Goal: Task Accomplishment & Management: Complete application form

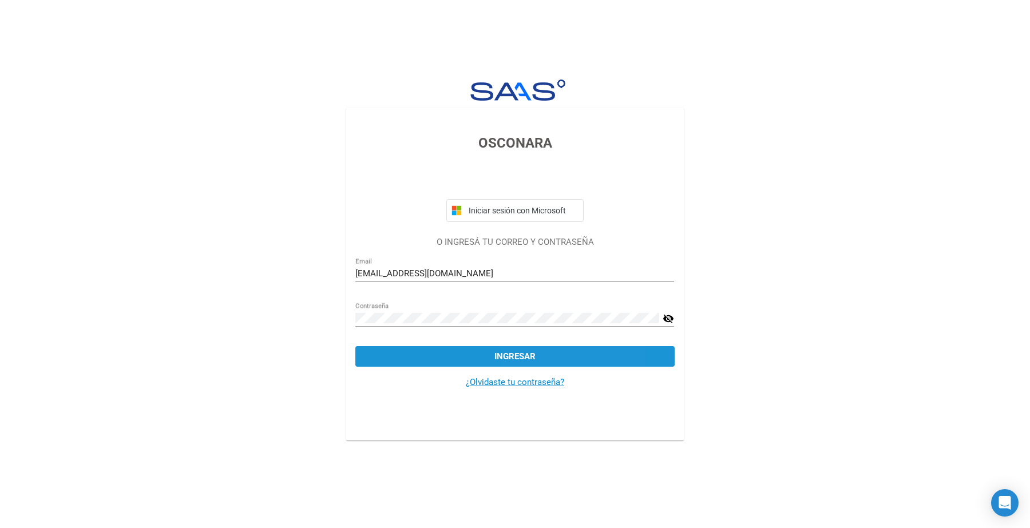
click at [548, 352] on button "Ingresar" at bounding box center [514, 356] width 319 height 21
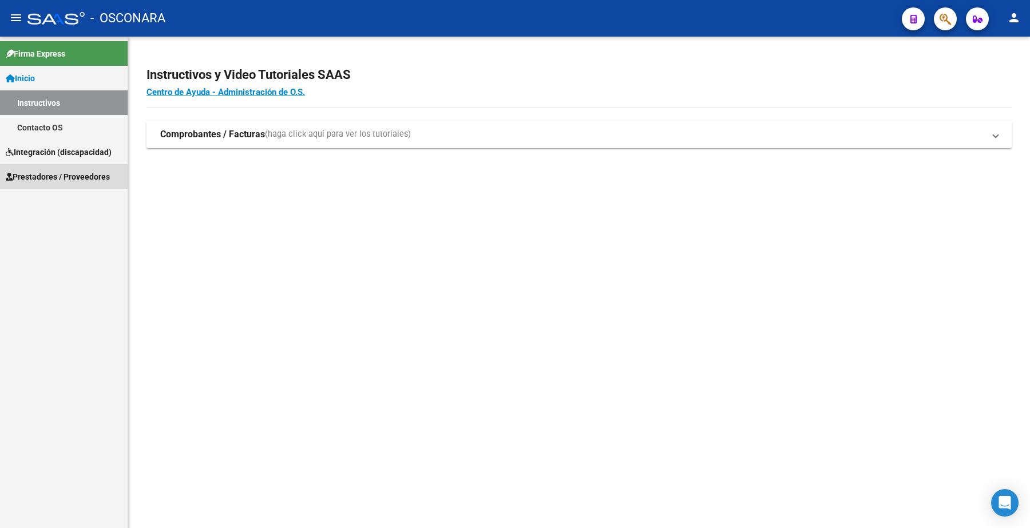
click at [77, 175] on span "Prestadores / Proveedores" at bounding box center [58, 176] width 104 height 13
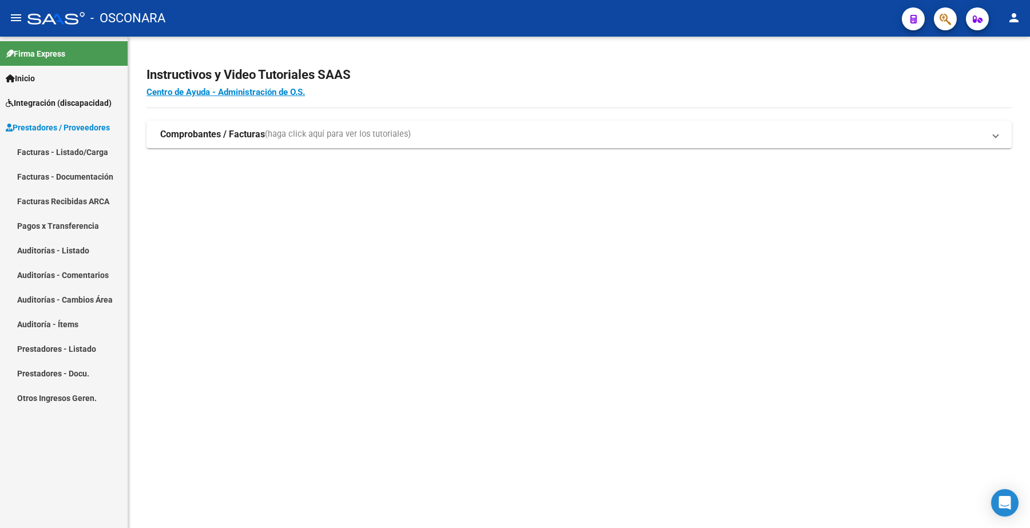
click at [78, 150] on link "Facturas - Listado/Carga" at bounding box center [64, 152] width 128 height 25
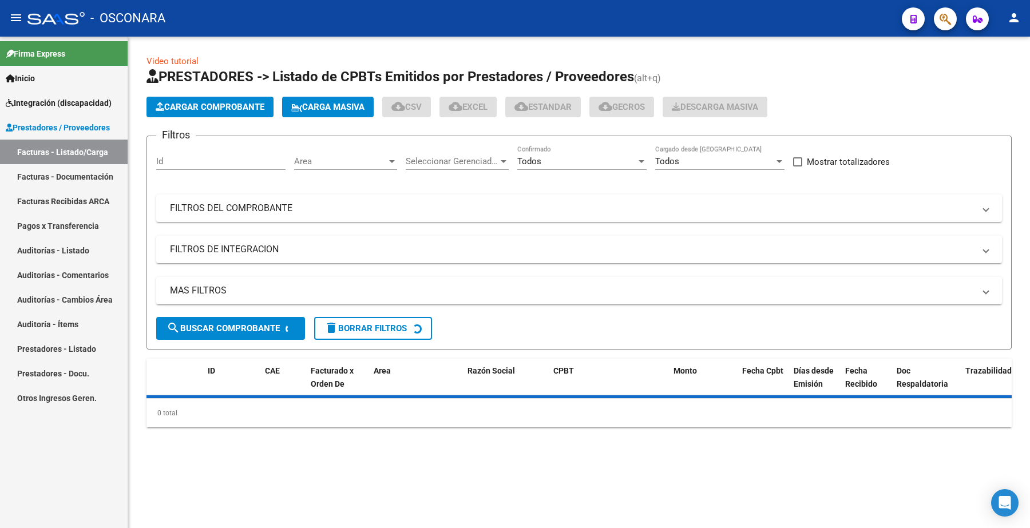
click at [83, 149] on link "Facturas - Listado/Carga" at bounding box center [64, 152] width 128 height 25
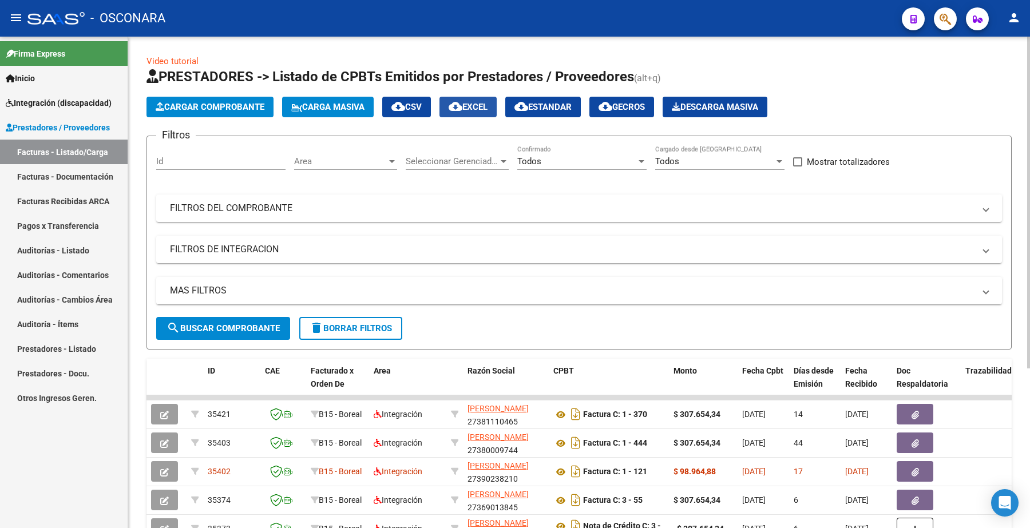
click at [478, 108] on span "cloud_download EXCEL" at bounding box center [467, 107] width 39 height 10
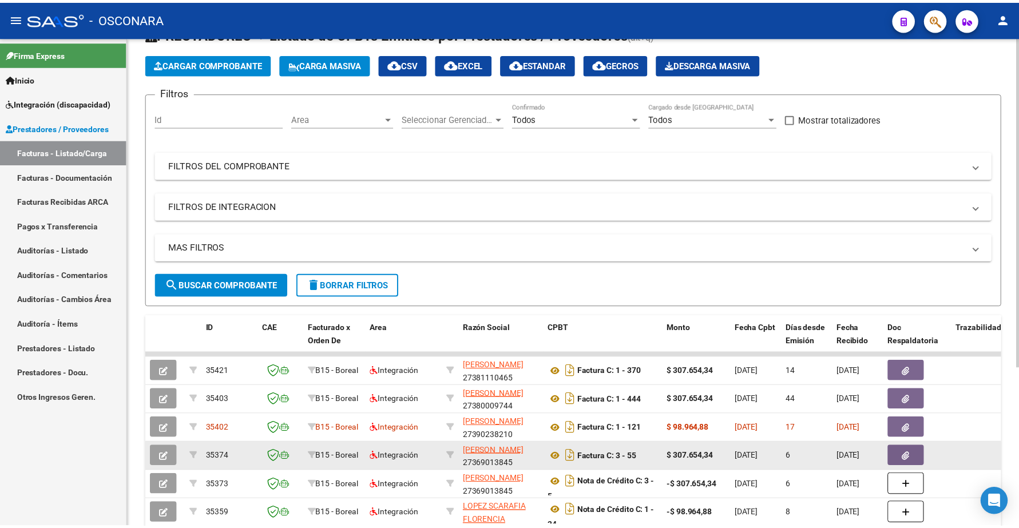
scroll to position [71, 0]
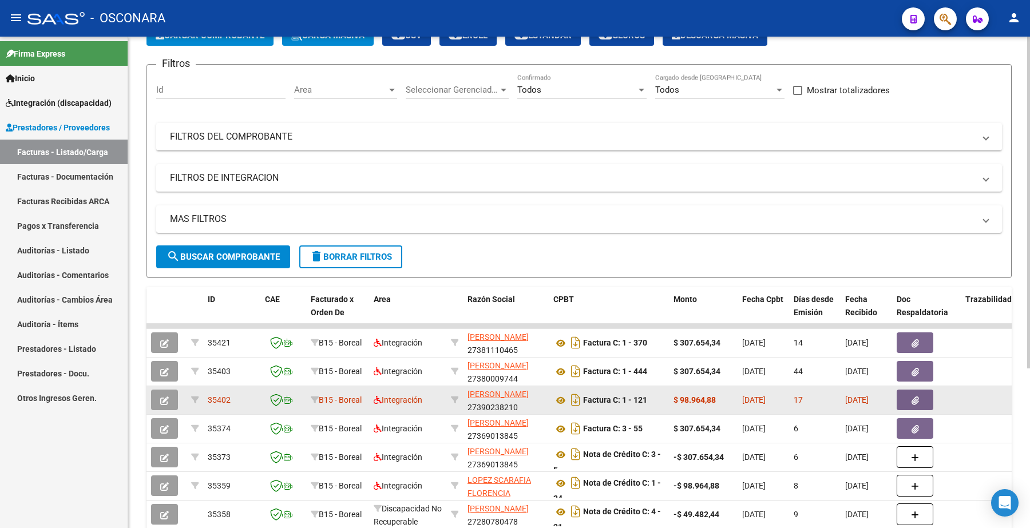
click at [176, 398] on button "button" at bounding box center [164, 400] width 27 height 21
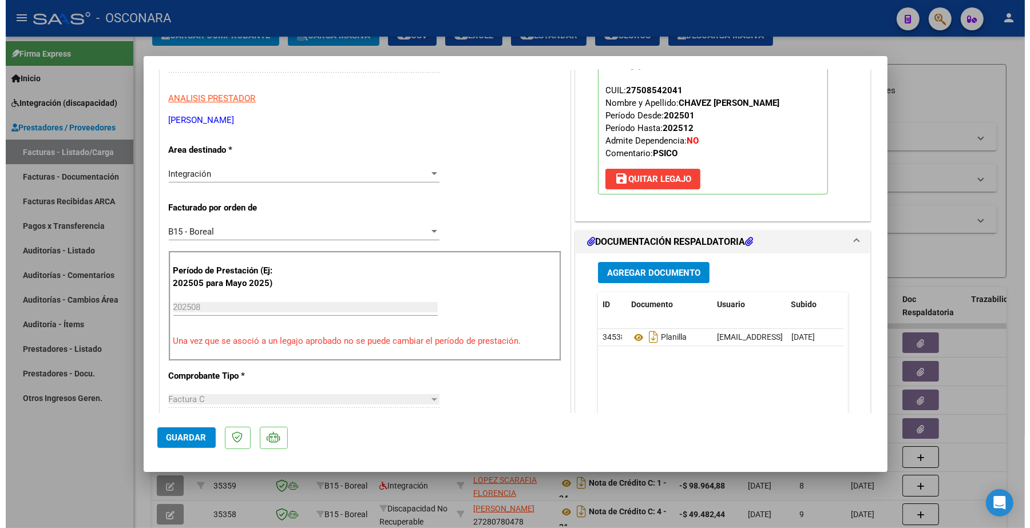
scroll to position [0, 0]
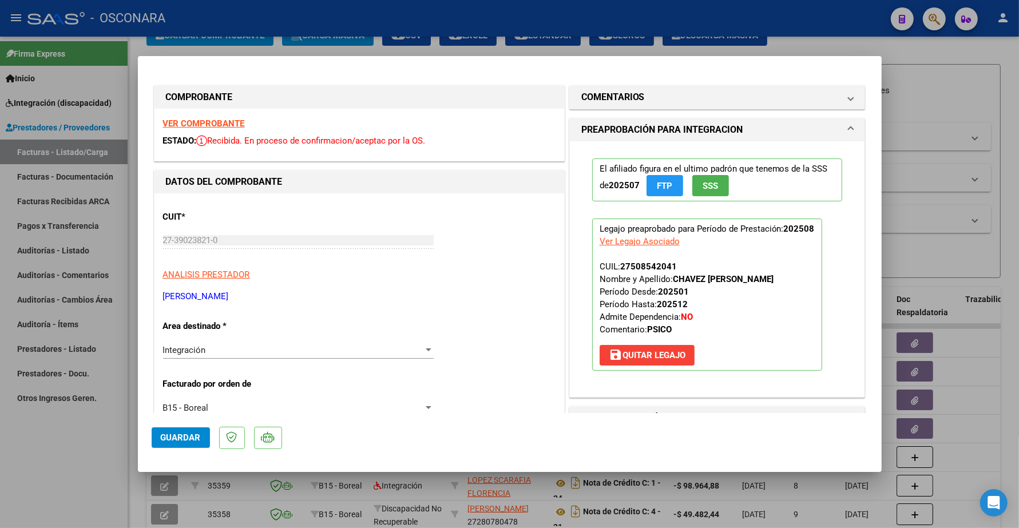
type input "$ 0,00"
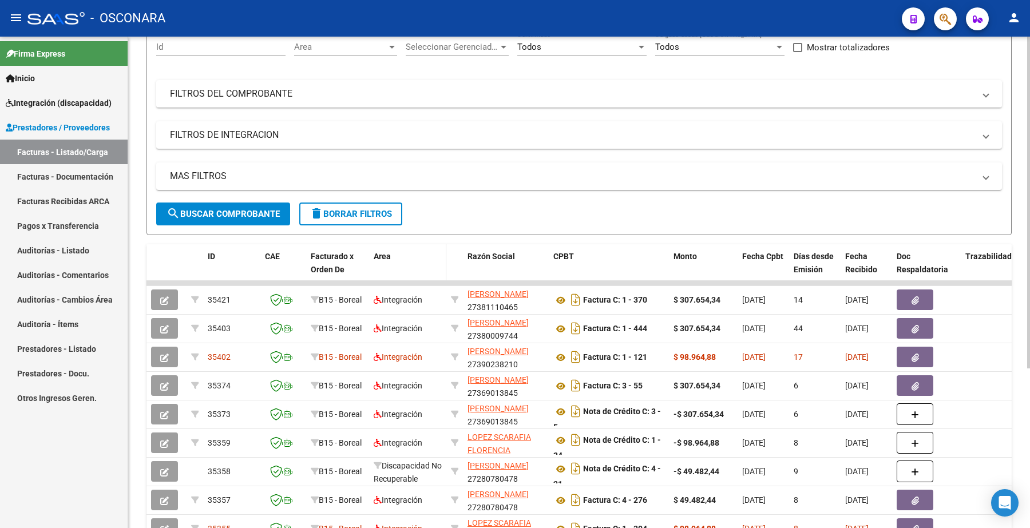
scroll to position [143, 0]
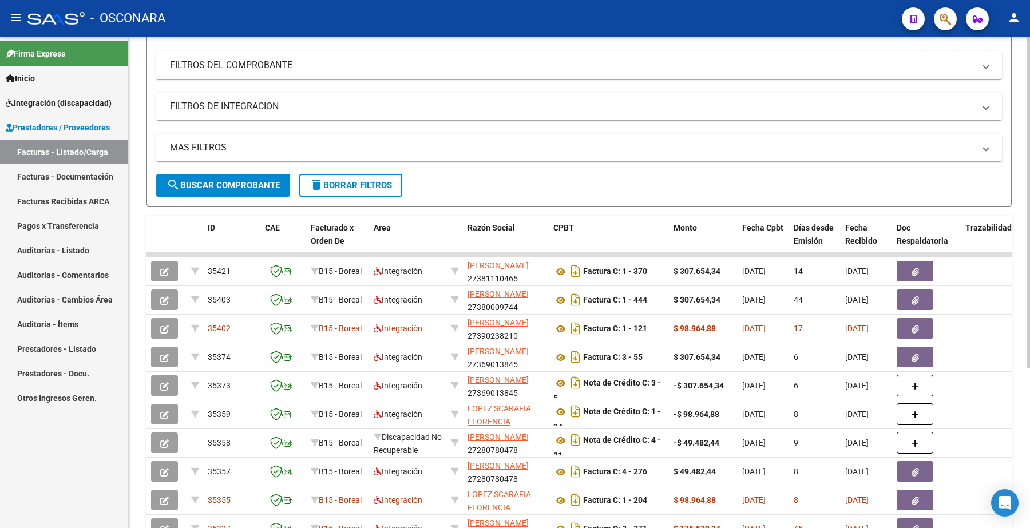
click at [559, 116] on mat-expansion-panel-header "FILTROS DE INTEGRACION" at bounding box center [578, 106] width 845 height 27
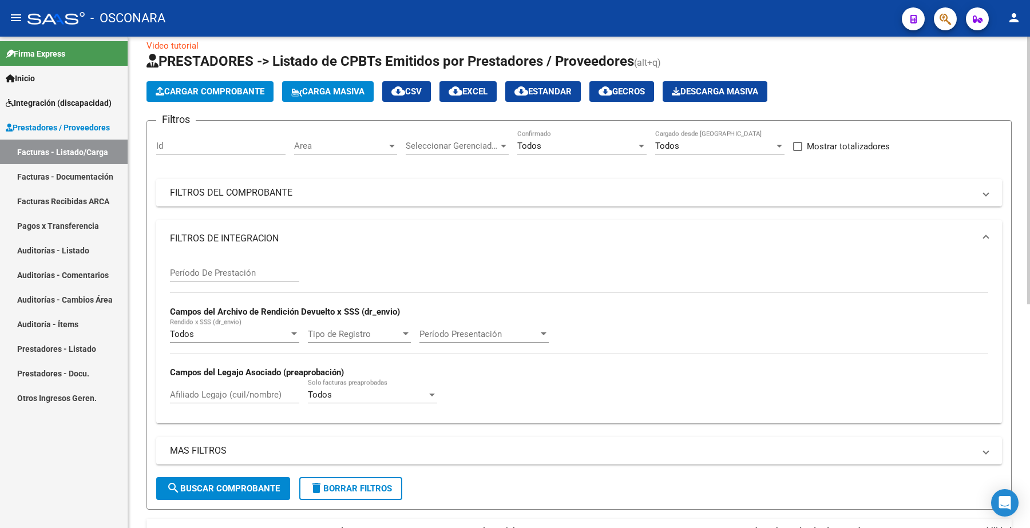
scroll to position [0, 0]
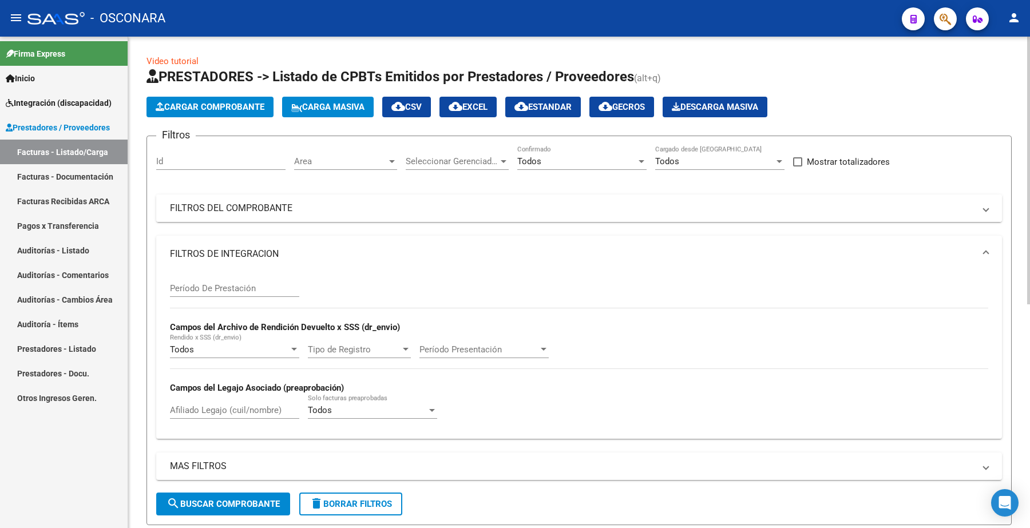
click at [256, 202] on mat-panel-title "FILTROS DEL COMPROBANTE" at bounding box center [572, 208] width 804 height 13
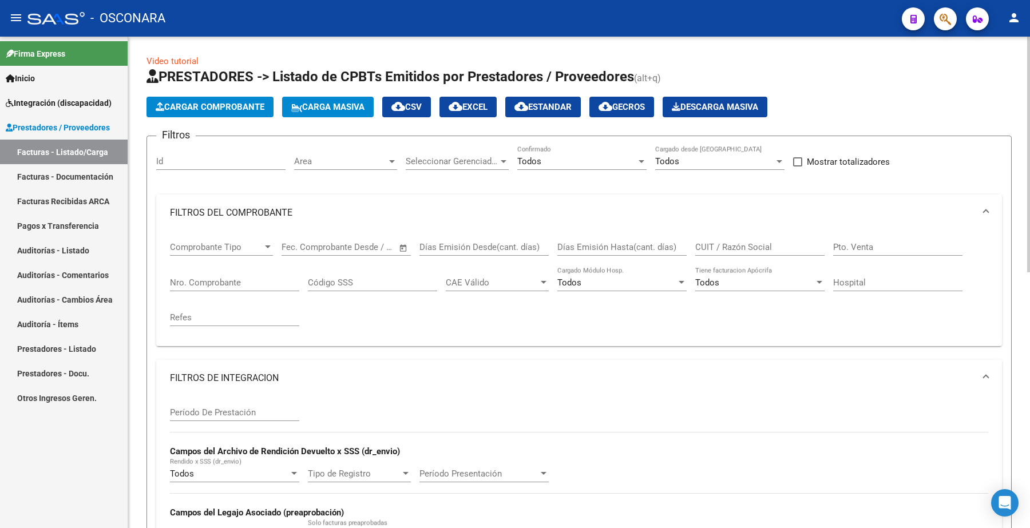
click at [737, 242] on input "CUIT / Razón Social" at bounding box center [759, 247] width 129 height 10
paste input "23266126174"
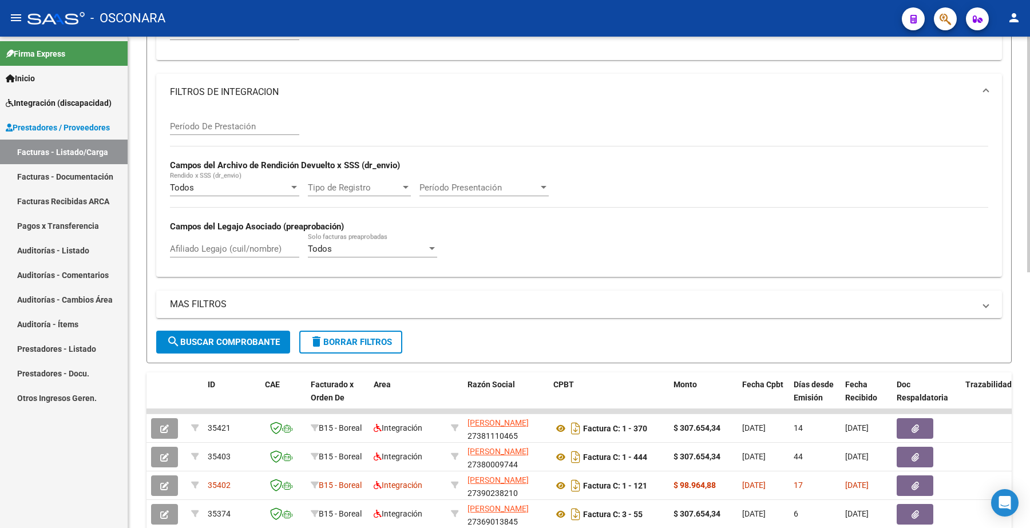
type input "23266126174"
click at [236, 337] on span "search Buscar Comprobante" at bounding box center [222, 342] width 113 height 10
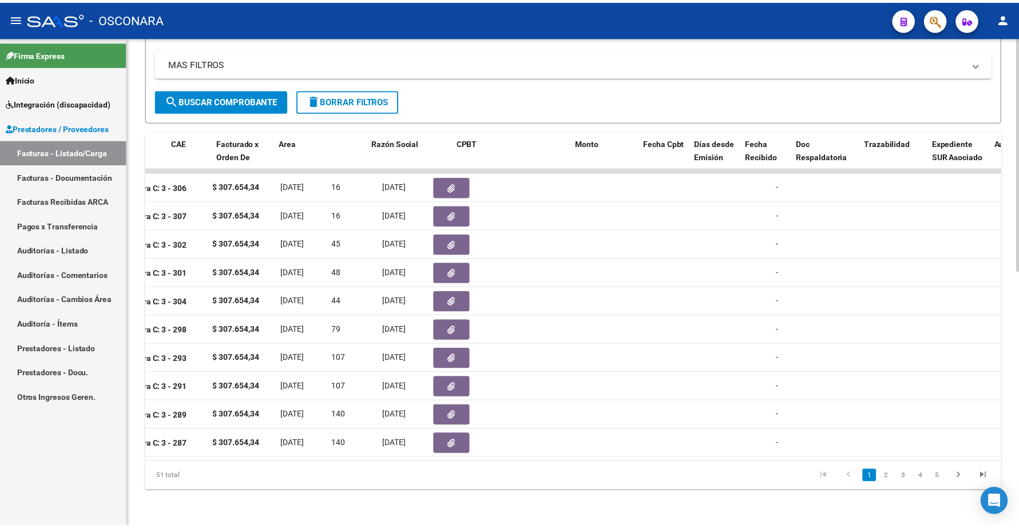
scroll to position [0, 0]
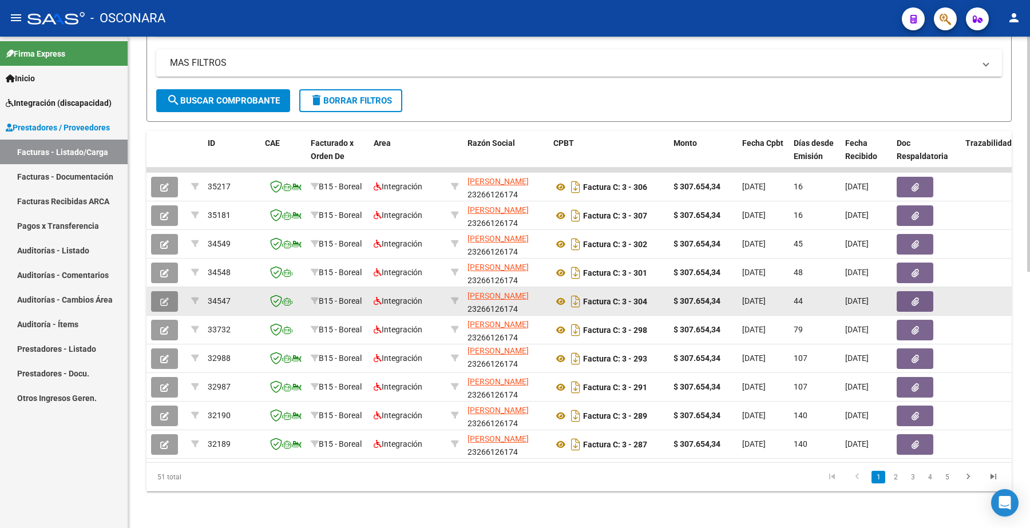
click at [169, 291] on button "button" at bounding box center [164, 301] width 27 height 21
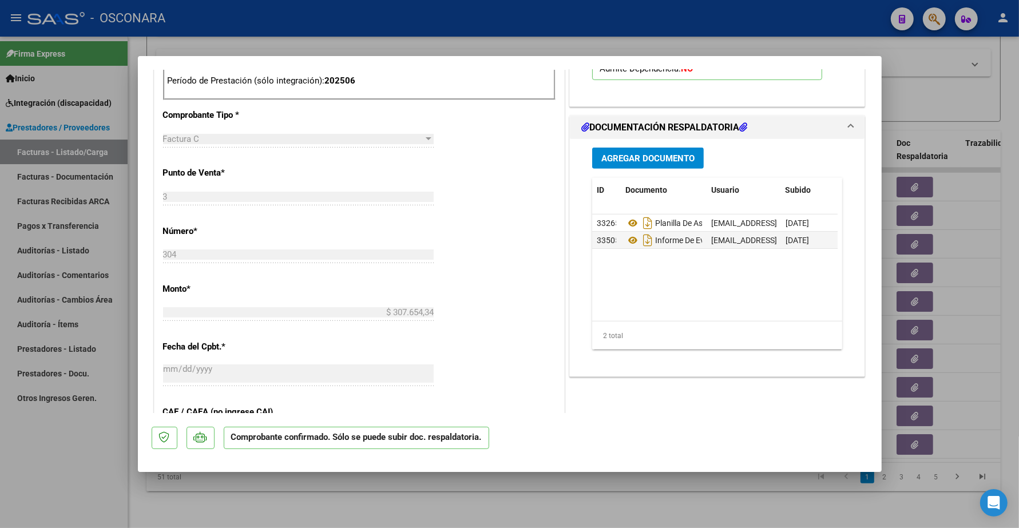
scroll to position [572, 0]
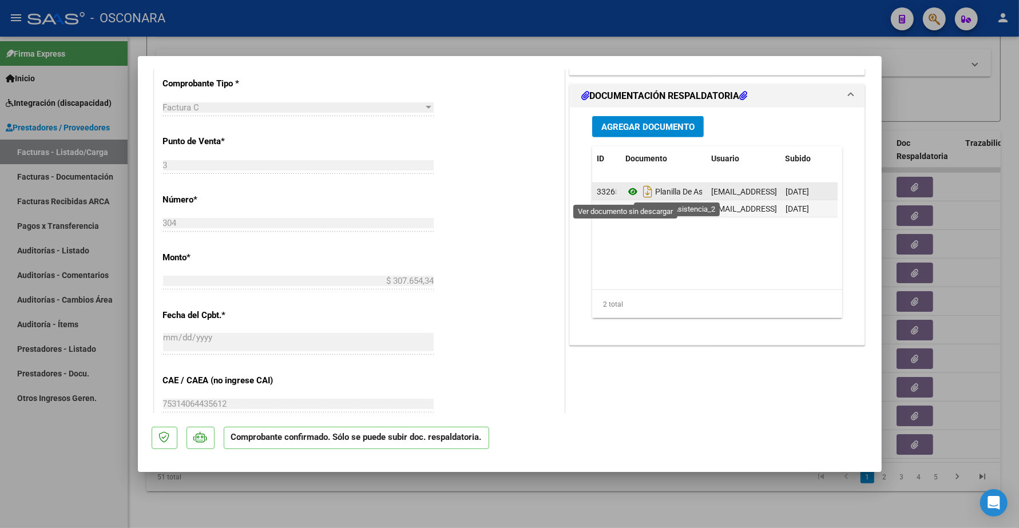
click at [625, 192] on icon at bounding box center [632, 192] width 15 height 14
type input "$ 0,00"
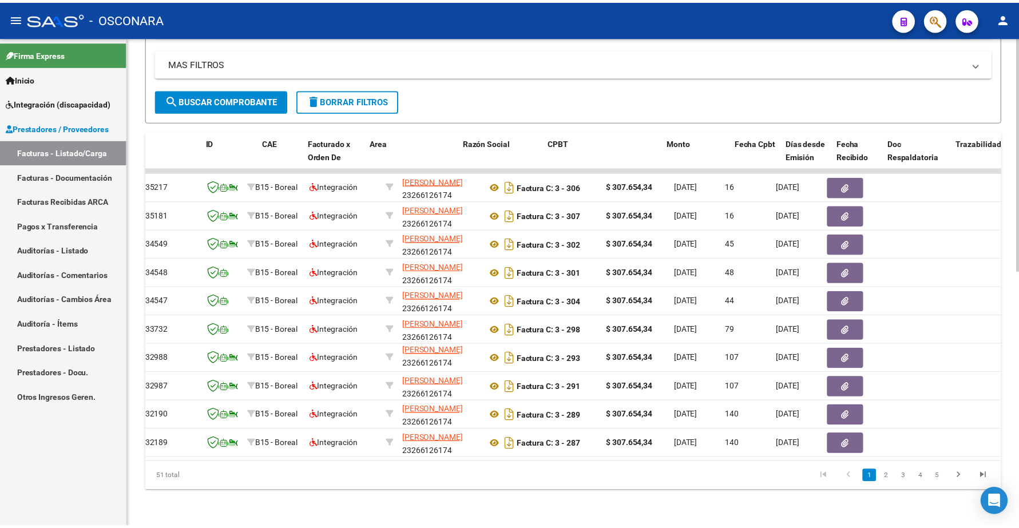
scroll to position [0, 0]
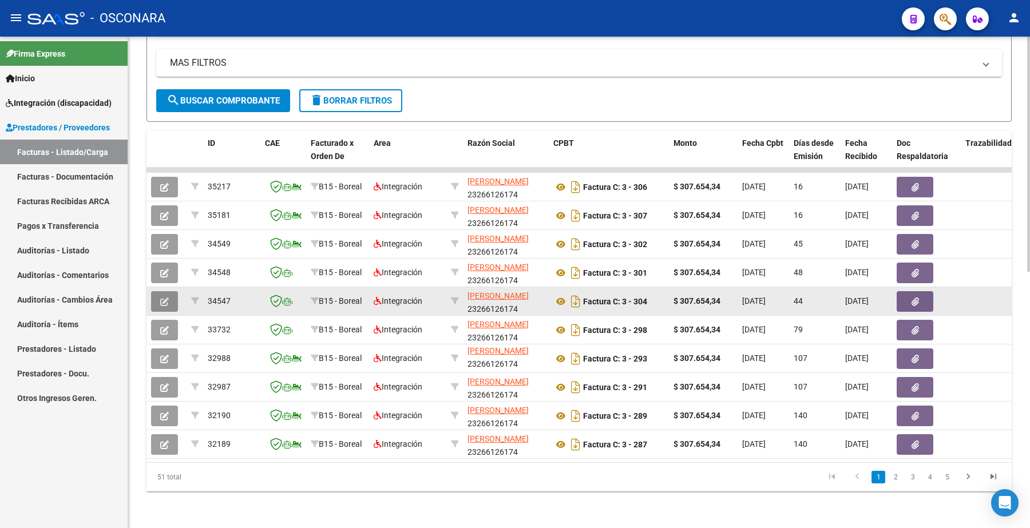
click at [164, 296] on span "button" at bounding box center [164, 301] width 9 height 10
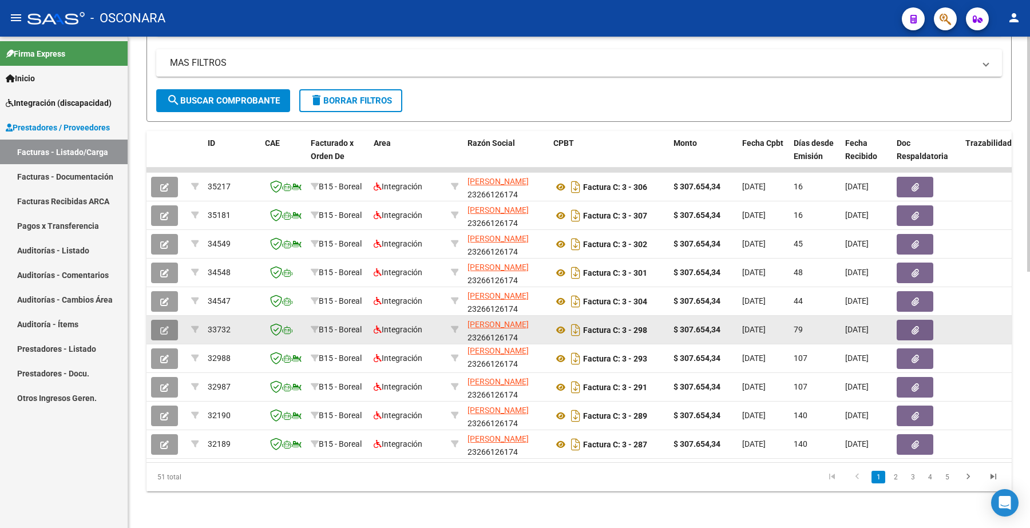
click at [163, 324] on button "button" at bounding box center [164, 330] width 27 height 21
